Goal: Navigation & Orientation: Find specific page/section

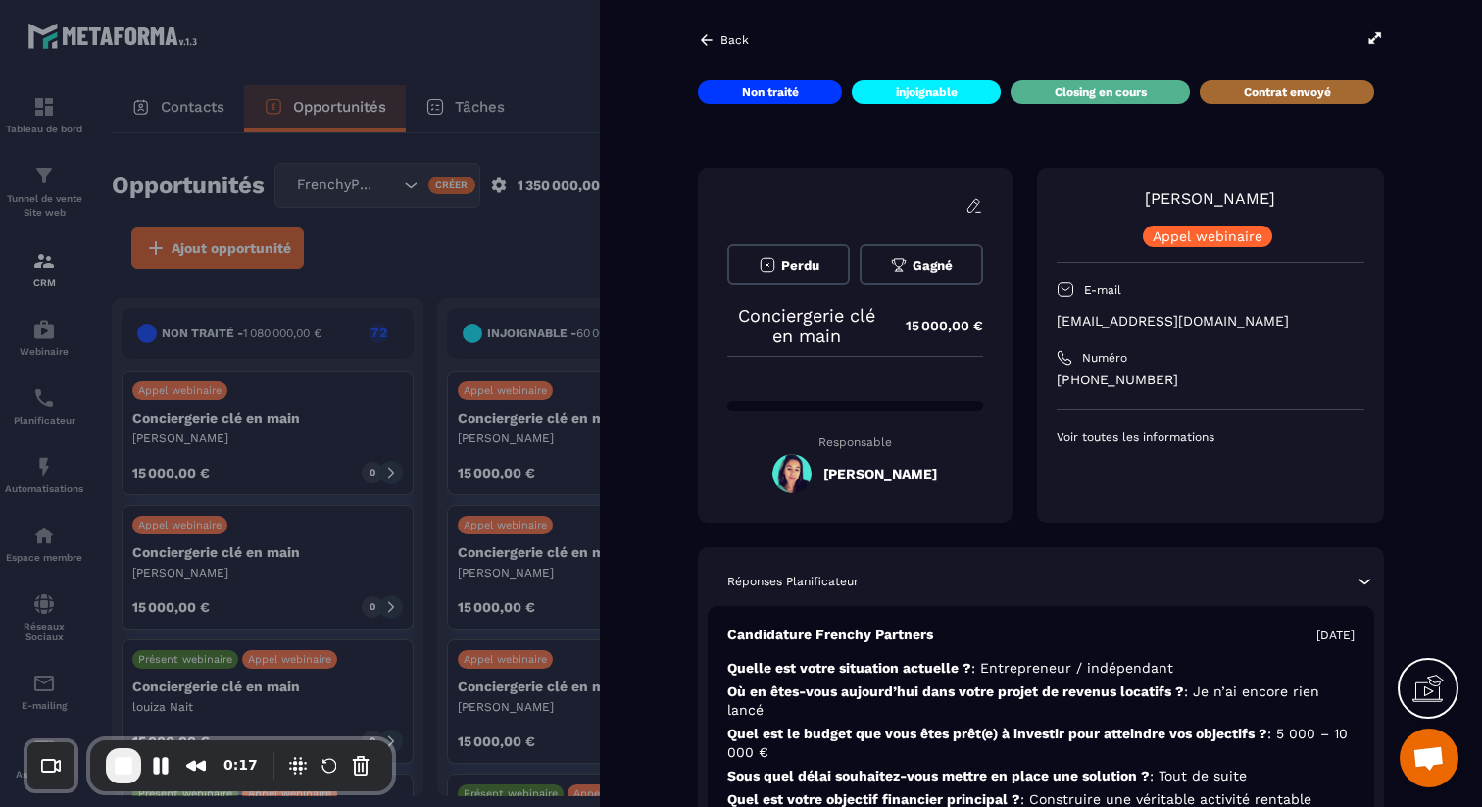
click at [707, 32] on icon at bounding box center [707, 40] width 18 height 18
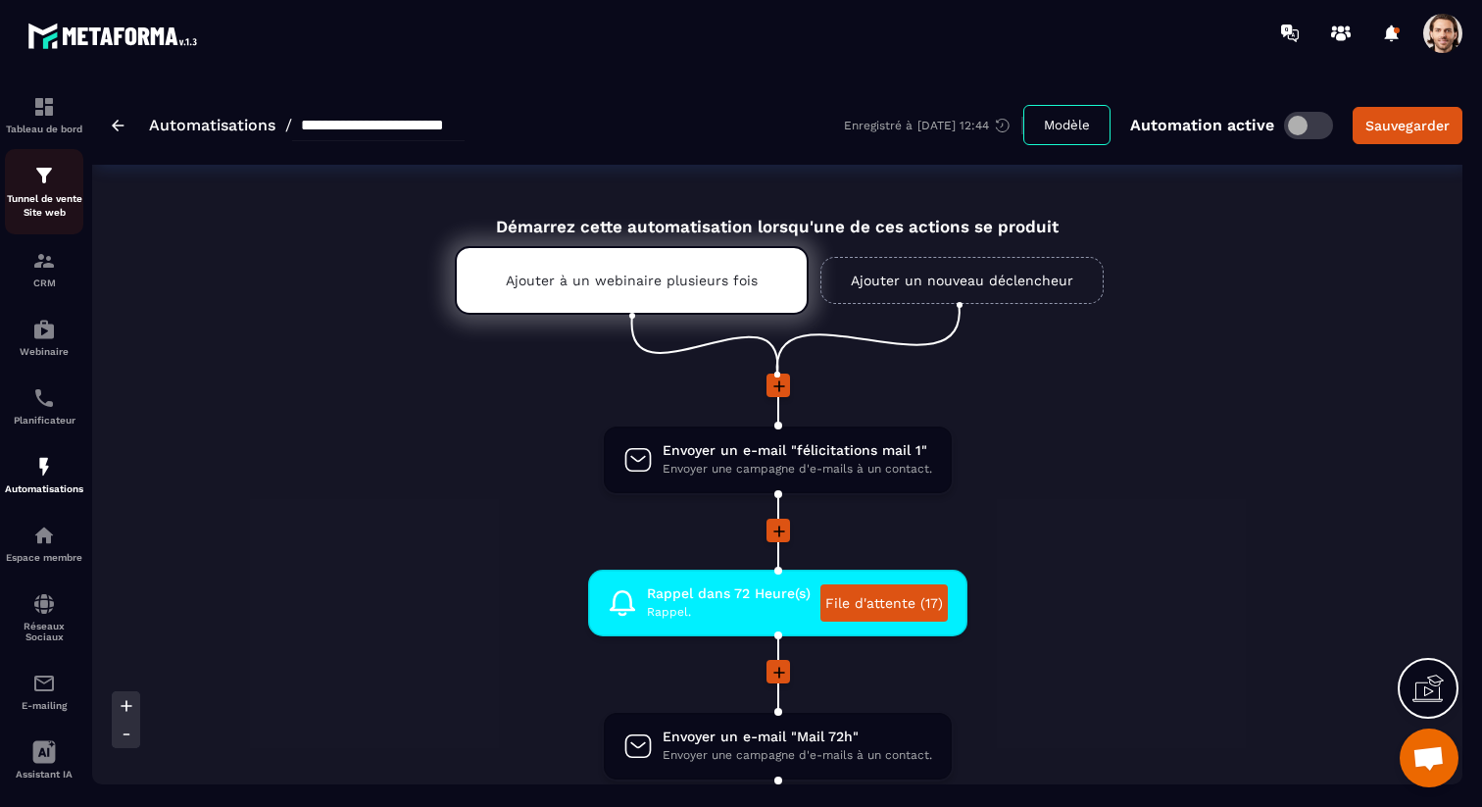
click at [23, 202] on p "Tunnel de vente Site web" at bounding box center [44, 205] width 78 height 27
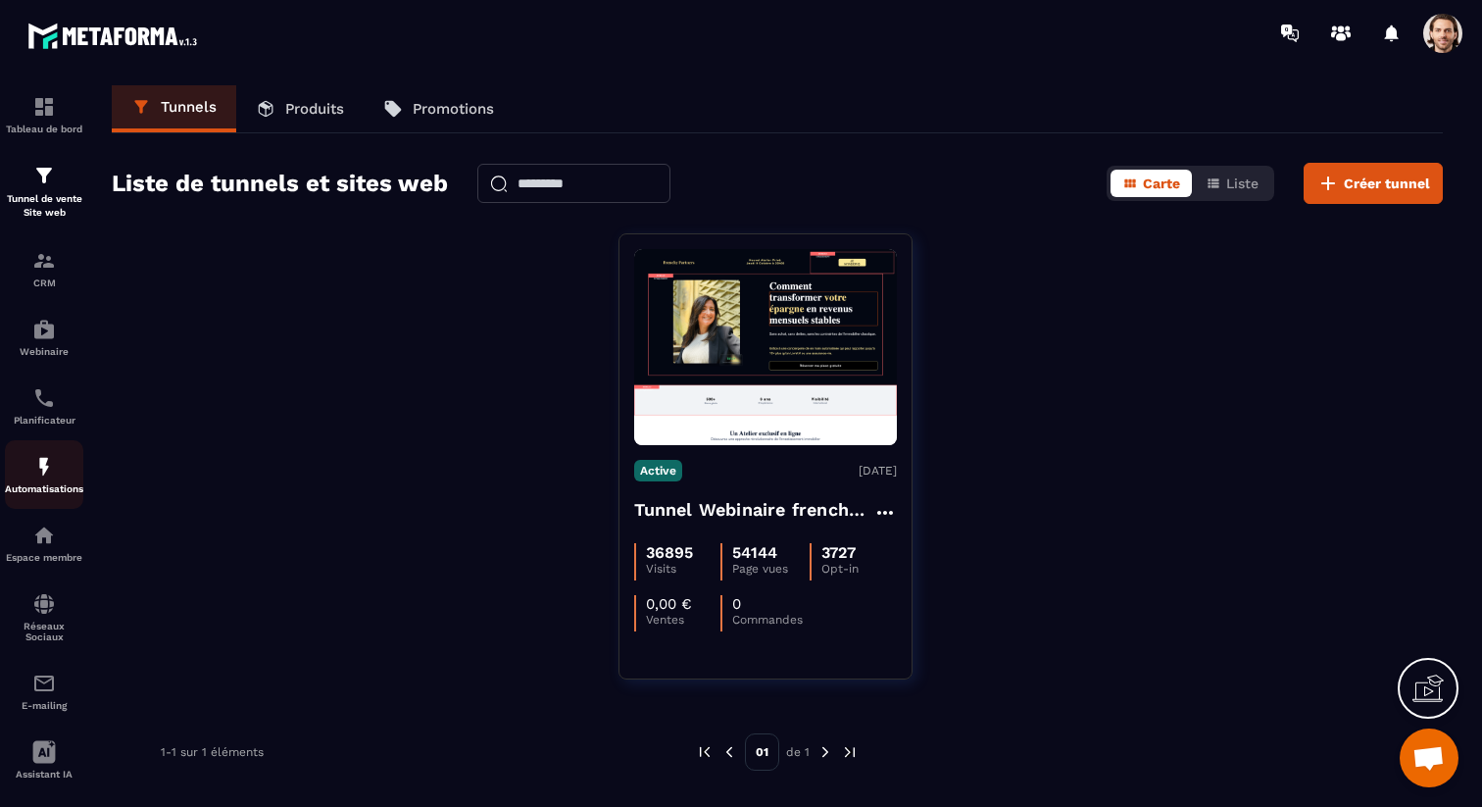
click at [65, 468] on div "Automatisations" at bounding box center [44, 474] width 78 height 39
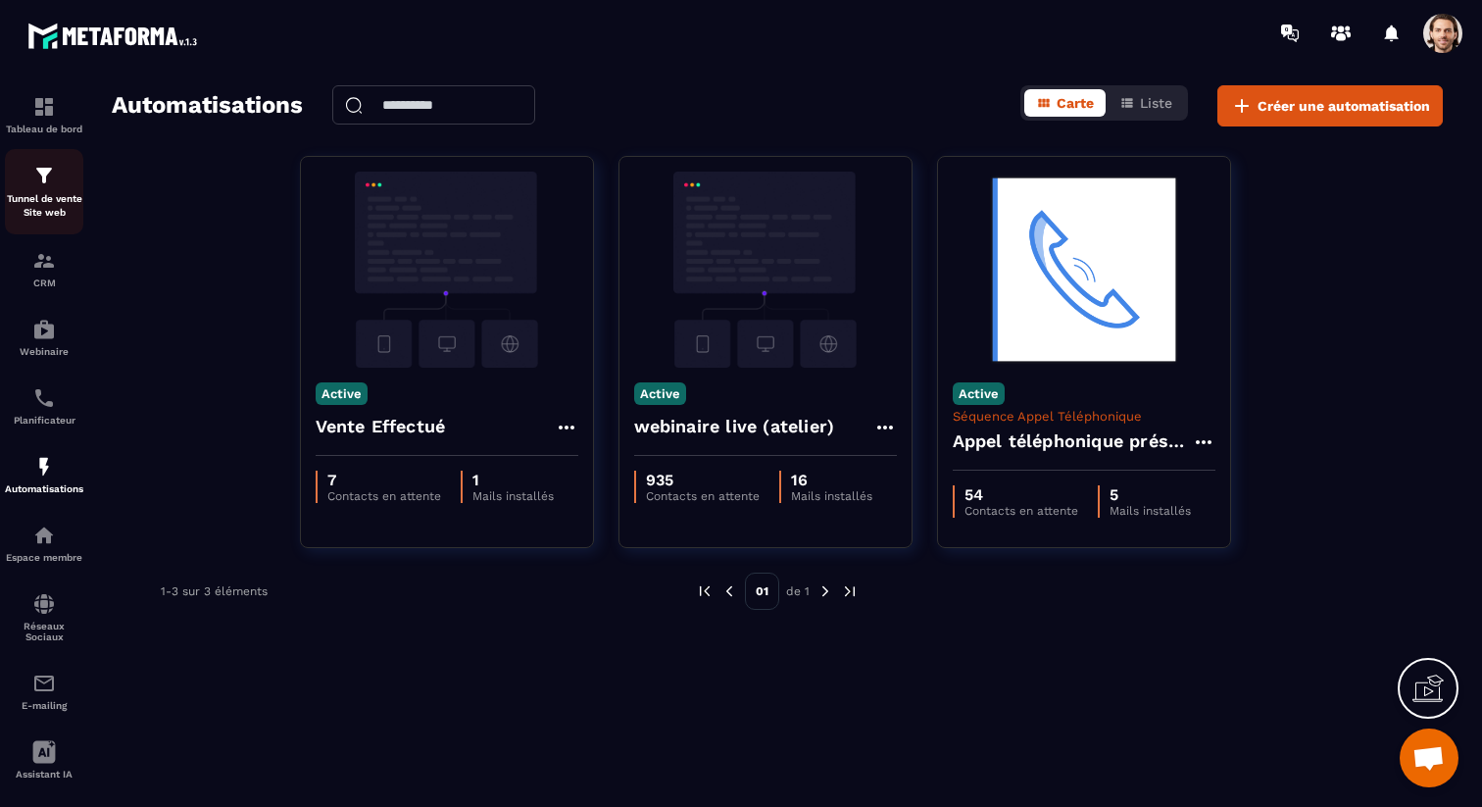
click at [45, 185] on img at bounding box center [44, 176] width 24 height 24
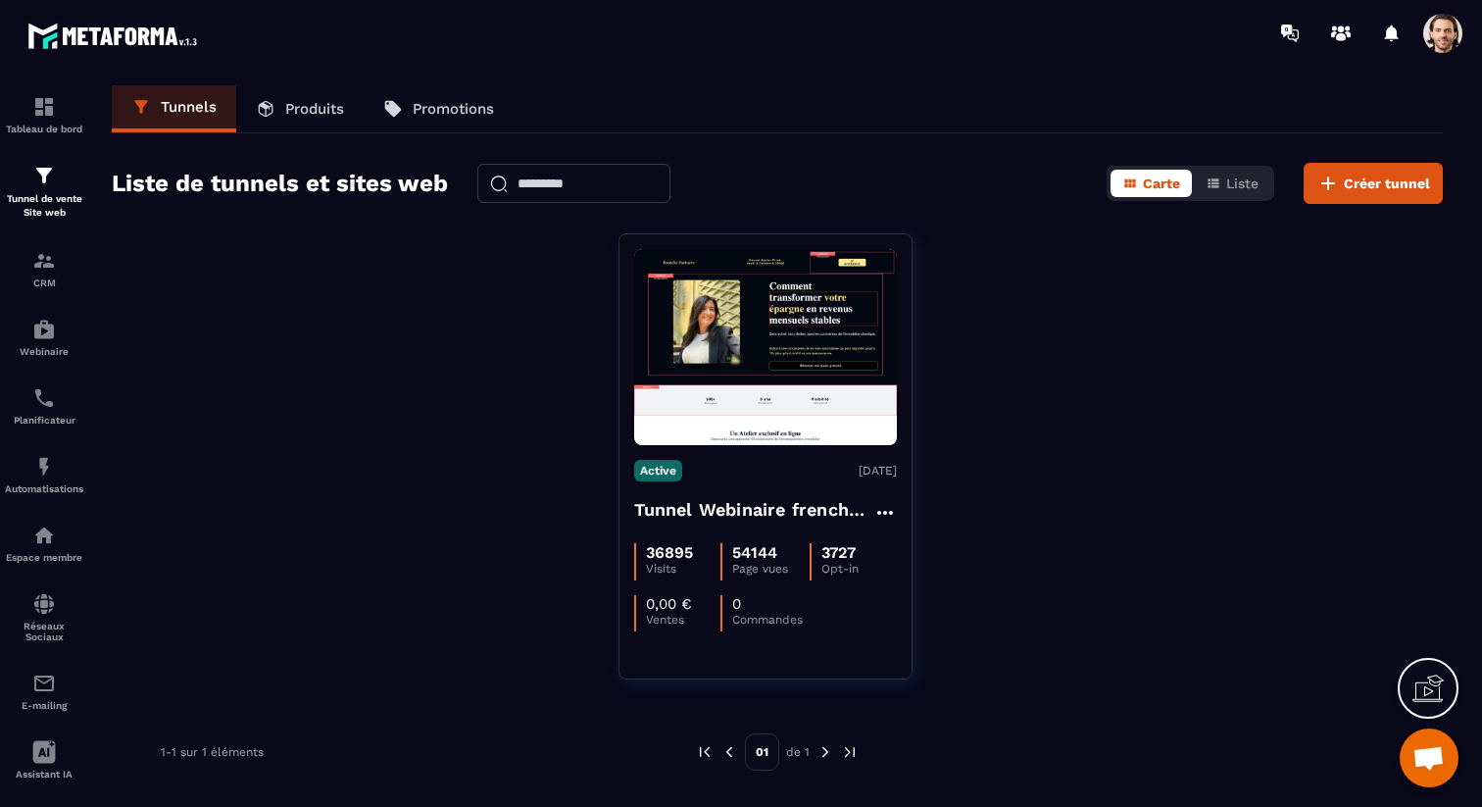
click at [1447, 34] on span at bounding box center [1442, 33] width 39 height 39
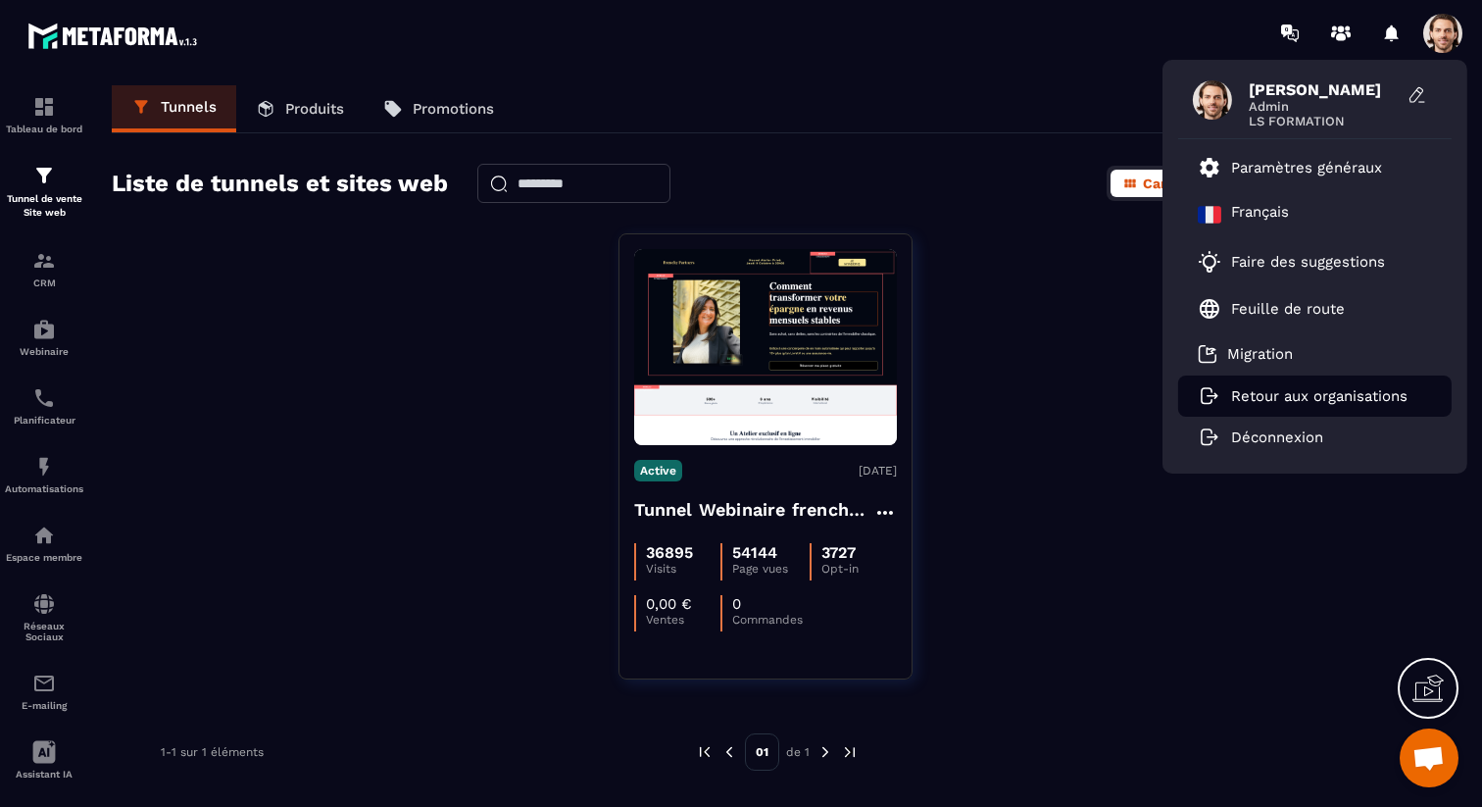
click at [1354, 391] on p "Retour aux organisations" at bounding box center [1319, 396] width 176 height 18
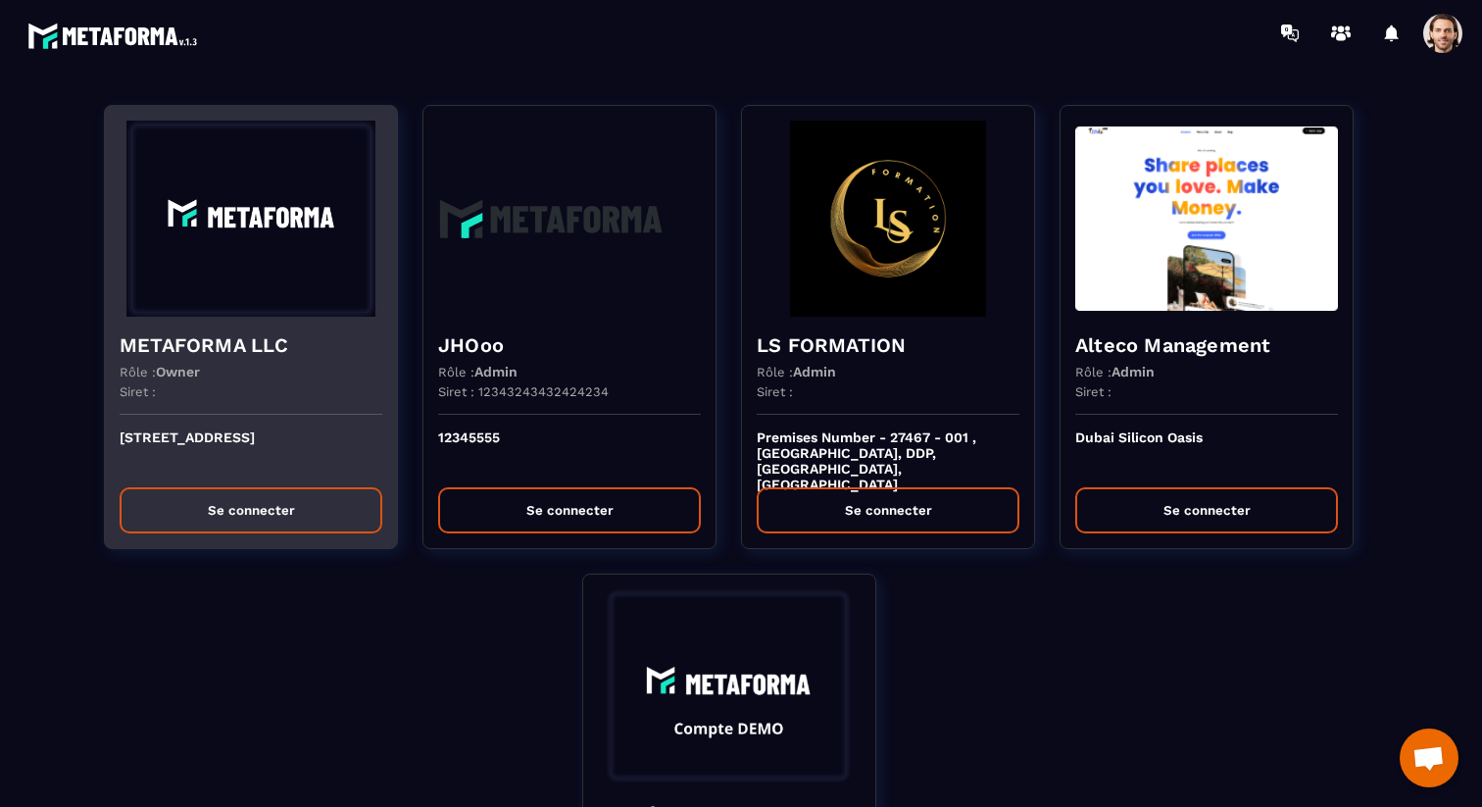
click at [292, 369] on div "Rôle : Owner" at bounding box center [251, 372] width 263 height 16
